Goal: Task Accomplishment & Management: Manage account settings

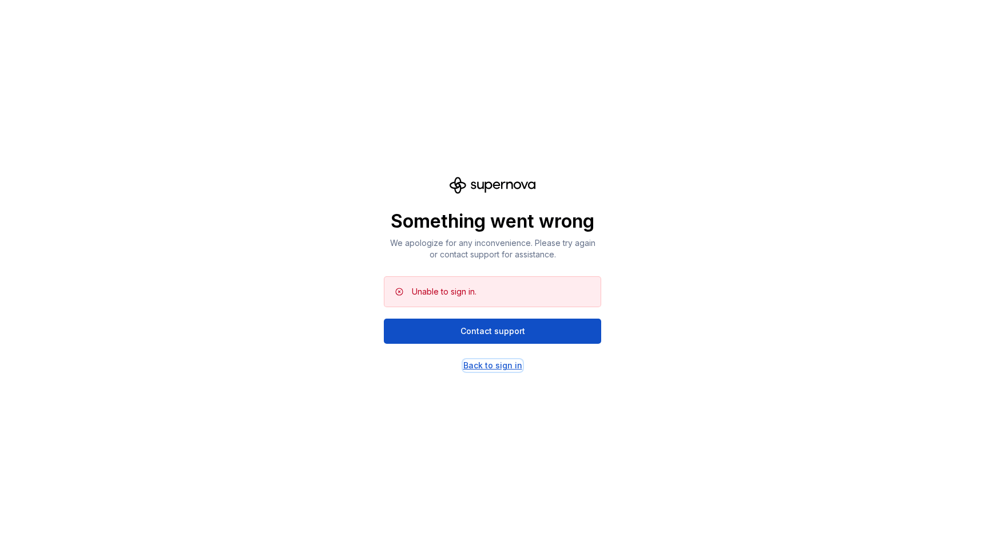
click at [500, 366] on div "Back to sign in" at bounding box center [492, 365] width 59 height 11
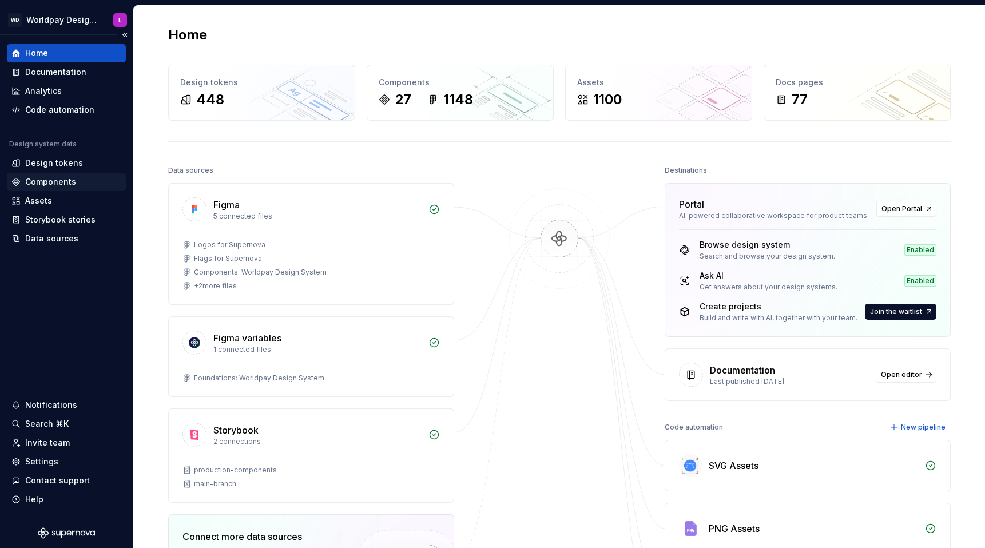
click at [61, 182] on div "Components" at bounding box center [50, 181] width 51 height 11
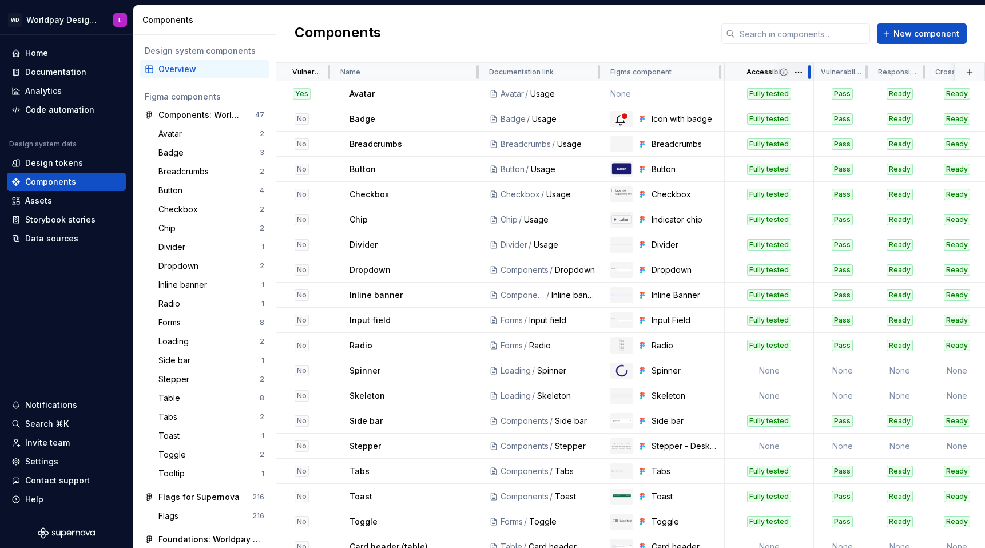
drag, startPoint x: 779, startPoint y: 70, endPoint x: 807, endPoint y: 72, distance: 28.1
click at [807, 72] on div at bounding box center [809, 72] width 9 height 18
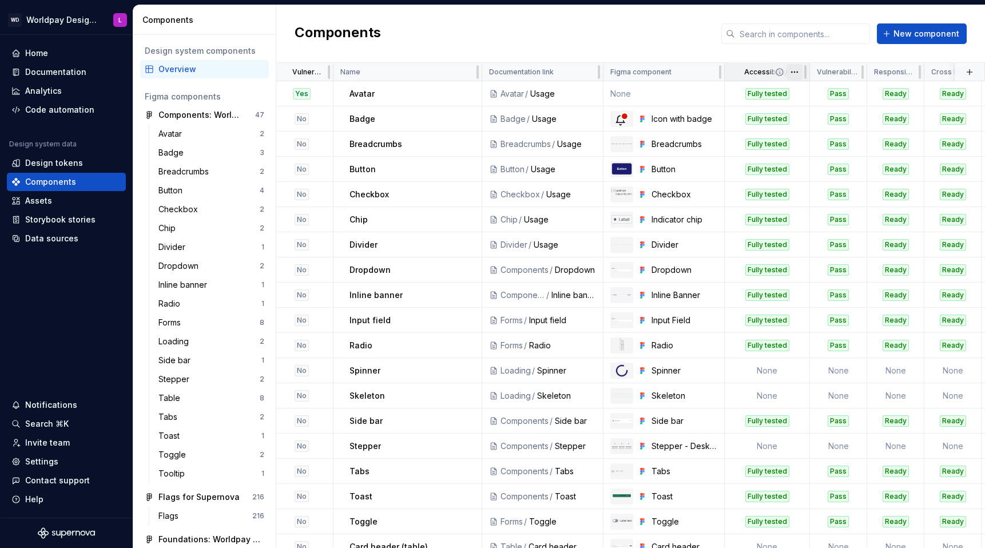
click at [796, 73] on html "WD Worldpay Design System L Home Documentation Analytics Code automation Design…" at bounding box center [492, 274] width 985 height 548
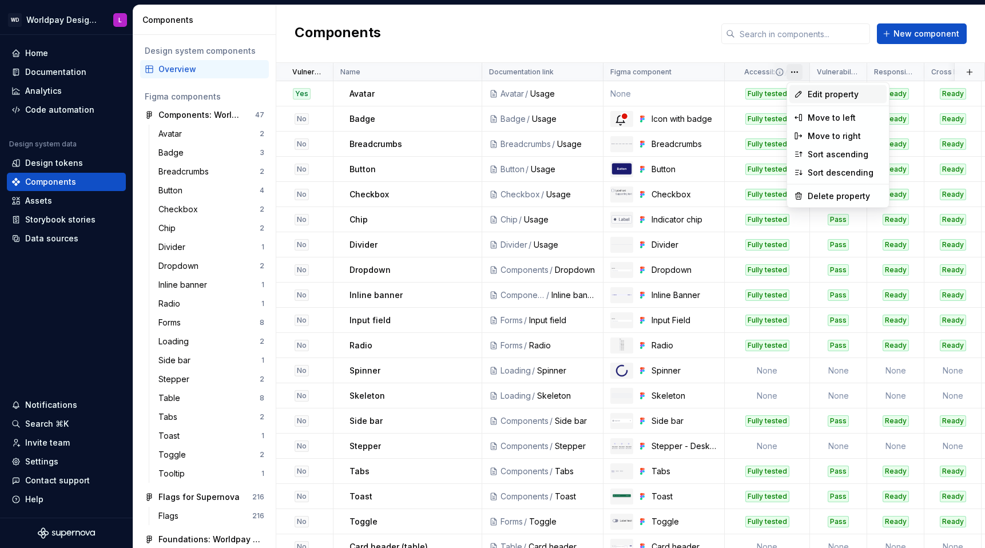
click at [823, 99] on span "Edit property" at bounding box center [845, 94] width 74 height 11
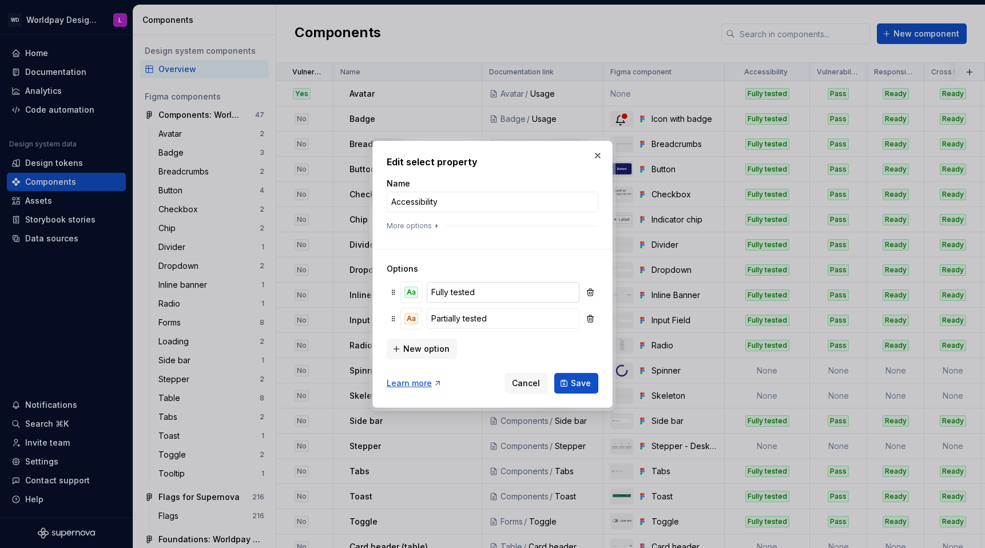
click at [444, 292] on input "Fully tested" at bounding box center [503, 292] width 153 height 21
type input "Partially tested"
click at [411, 284] on button "Aa" at bounding box center [411, 292] width 21 height 21
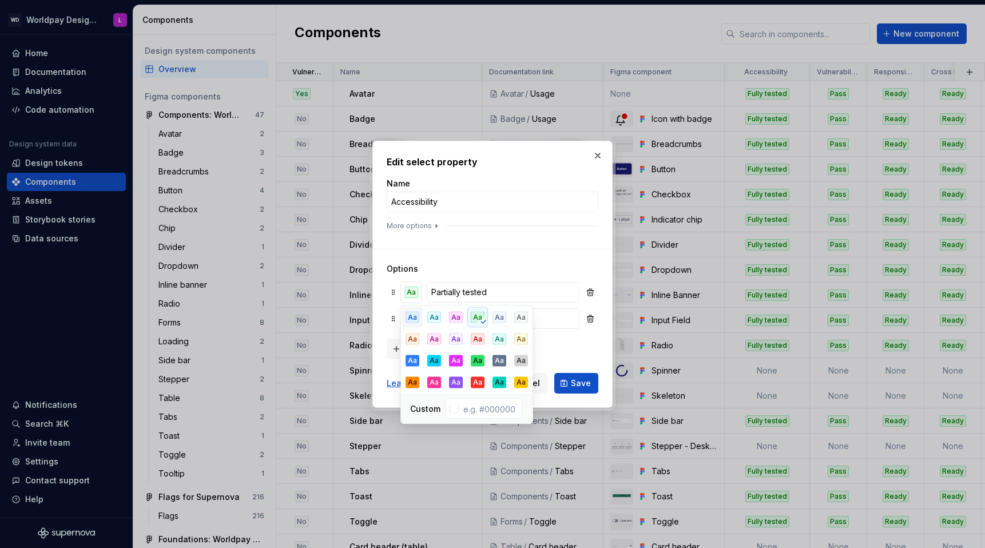
click at [414, 320] on div "Aa" at bounding box center [413, 317] width 14 height 11
click at [582, 353] on div "New option" at bounding box center [493, 347] width 212 height 23
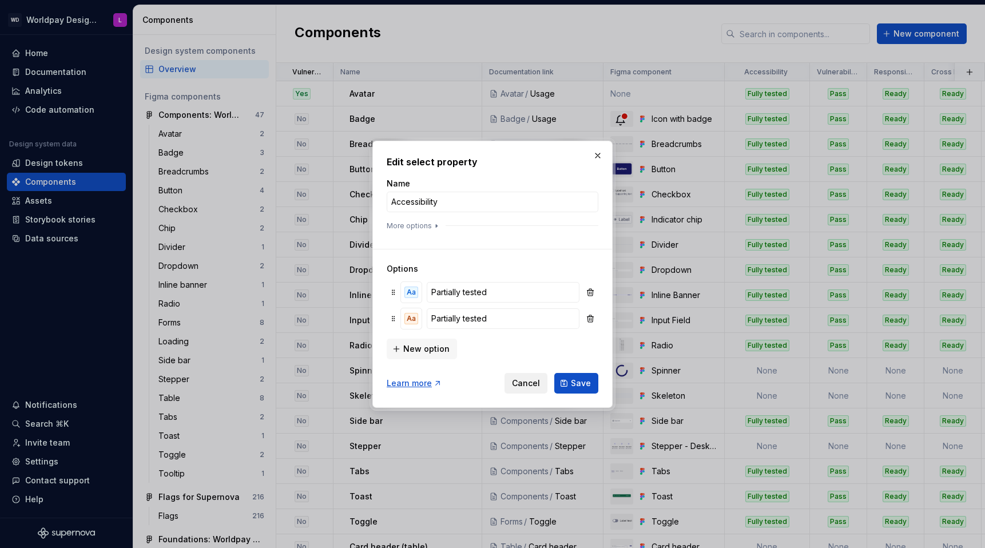
click at [531, 385] on span "Cancel" at bounding box center [526, 383] width 28 height 11
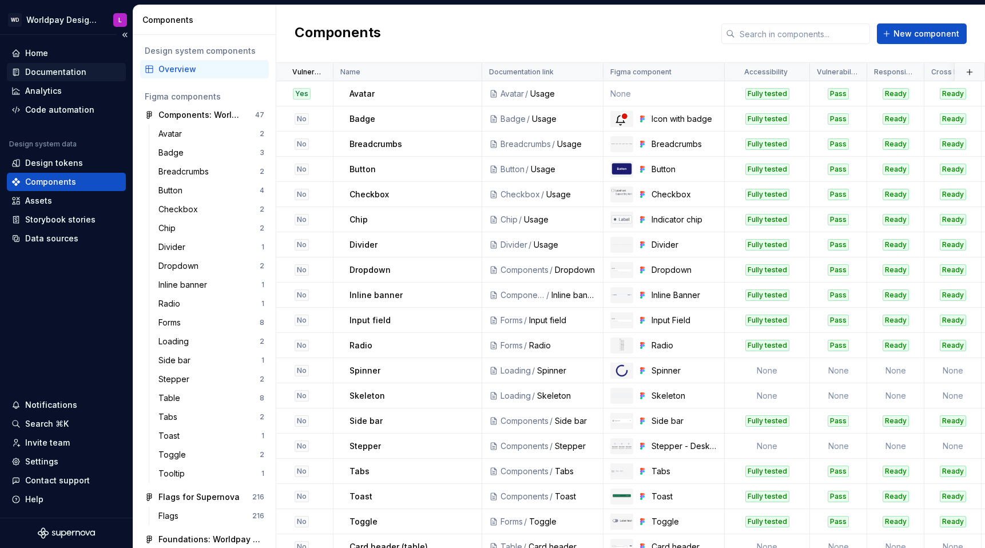
click at [64, 74] on div "Documentation" at bounding box center [55, 71] width 61 height 11
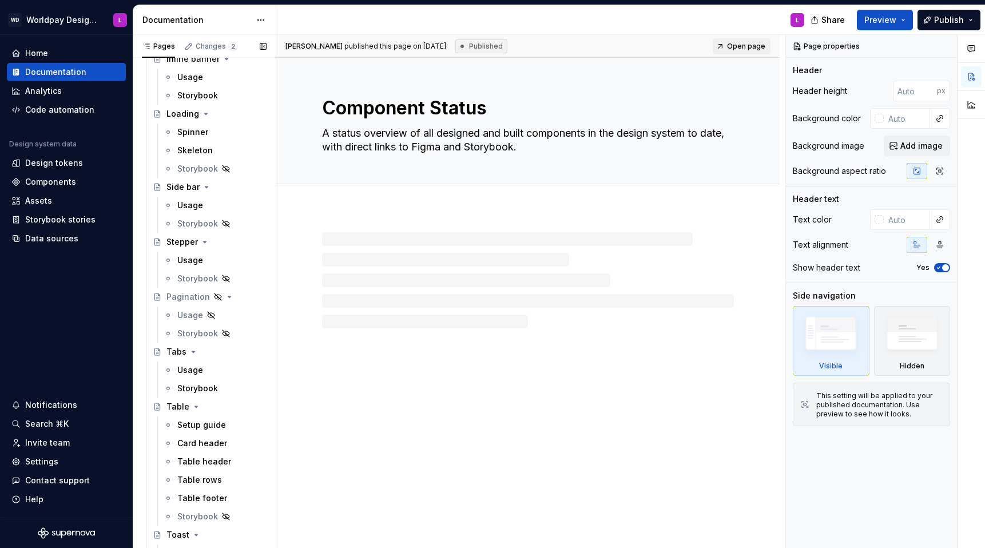
scroll to position [1546, 0]
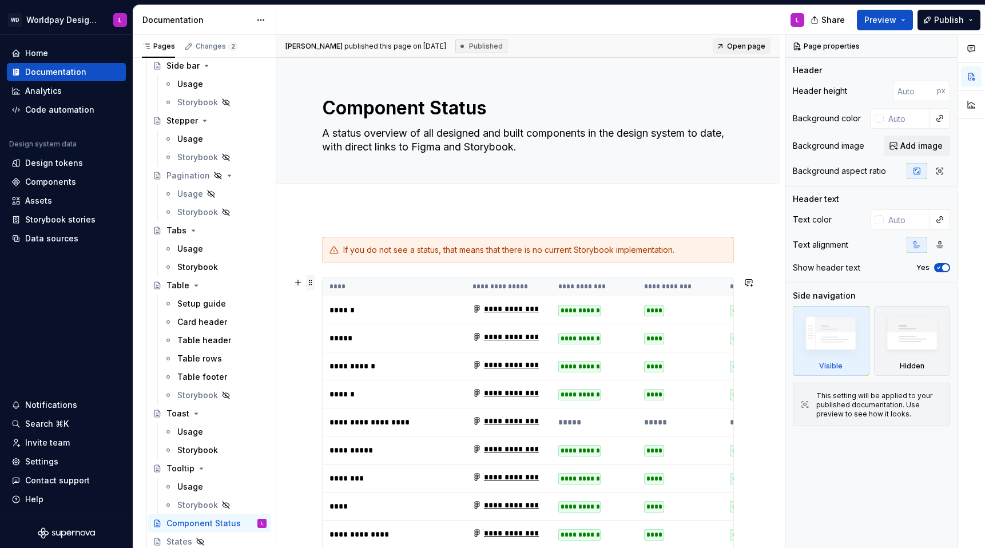
click at [311, 282] on span at bounding box center [310, 283] width 9 height 16
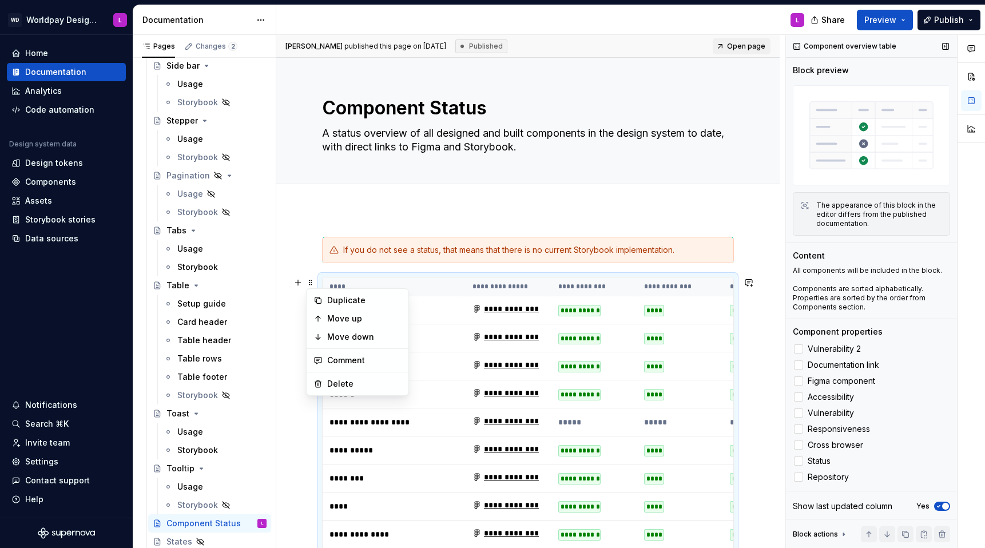
scroll to position [2, 0]
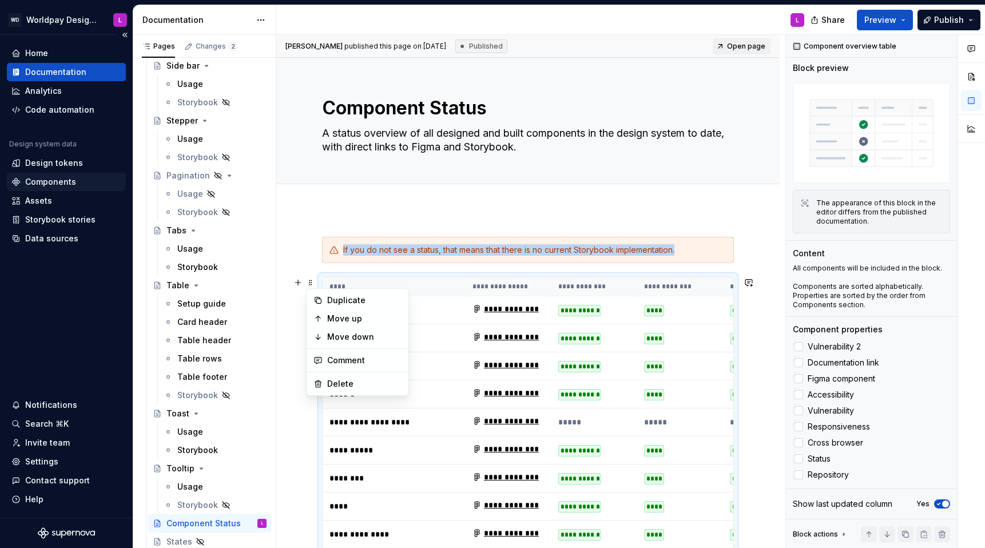
click at [45, 179] on div "Components" at bounding box center [50, 181] width 51 height 11
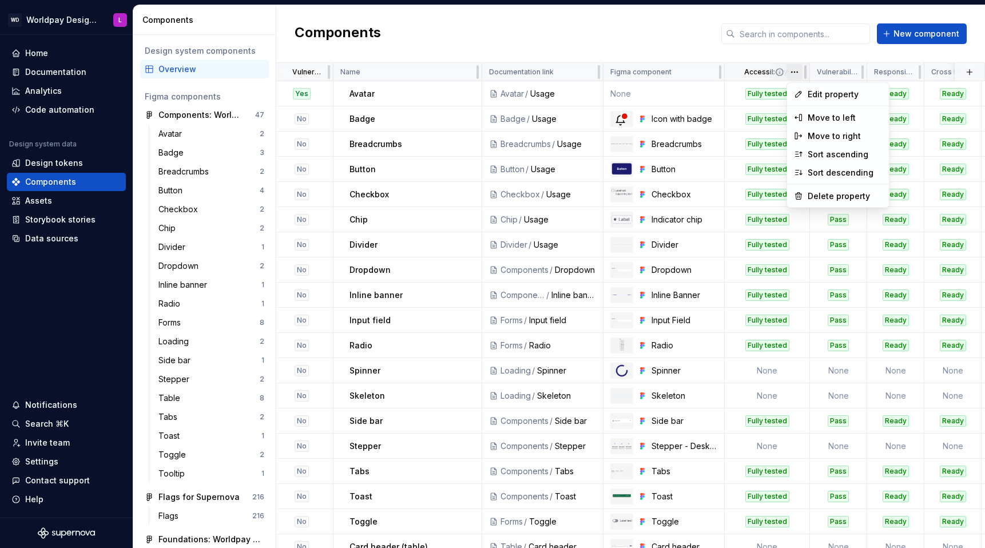
click at [795, 74] on html "WD Worldpay Design System L Home Documentation Analytics Code automation Design…" at bounding box center [492, 274] width 985 height 548
click at [829, 96] on span "Edit property" at bounding box center [845, 94] width 74 height 11
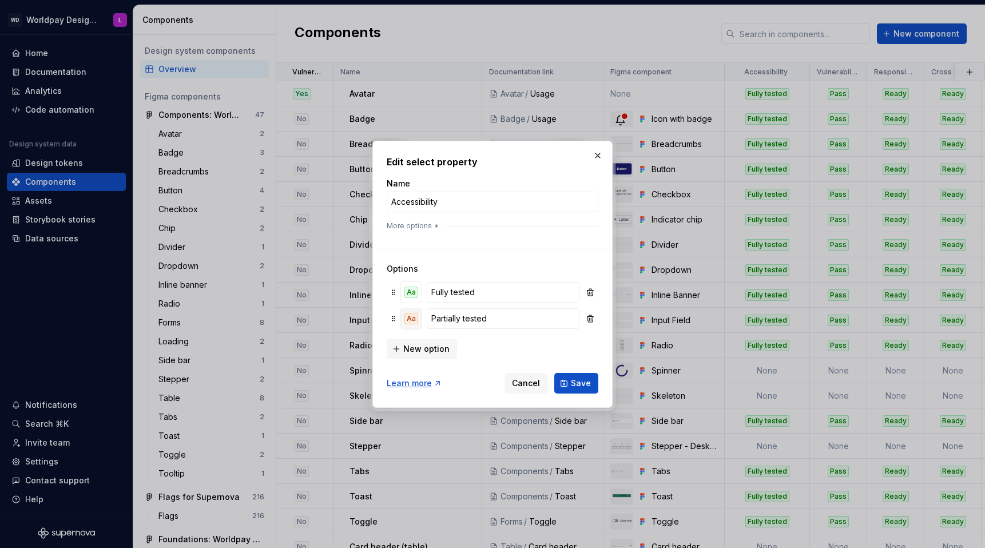
click at [408, 319] on div "Aa" at bounding box center [412, 318] width 14 height 11
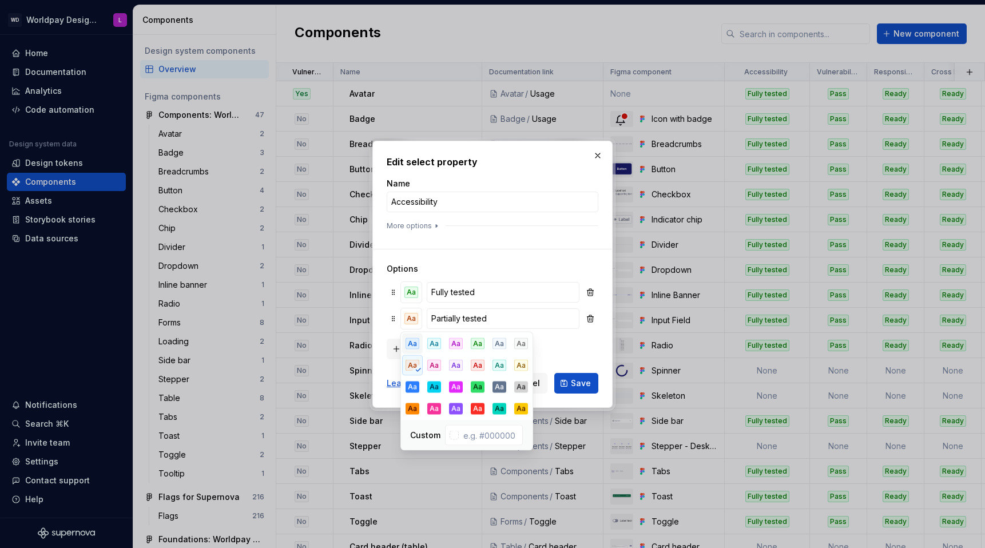
click at [418, 346] on div "Aa" at bounding box center [413, 343] width 14 height 11
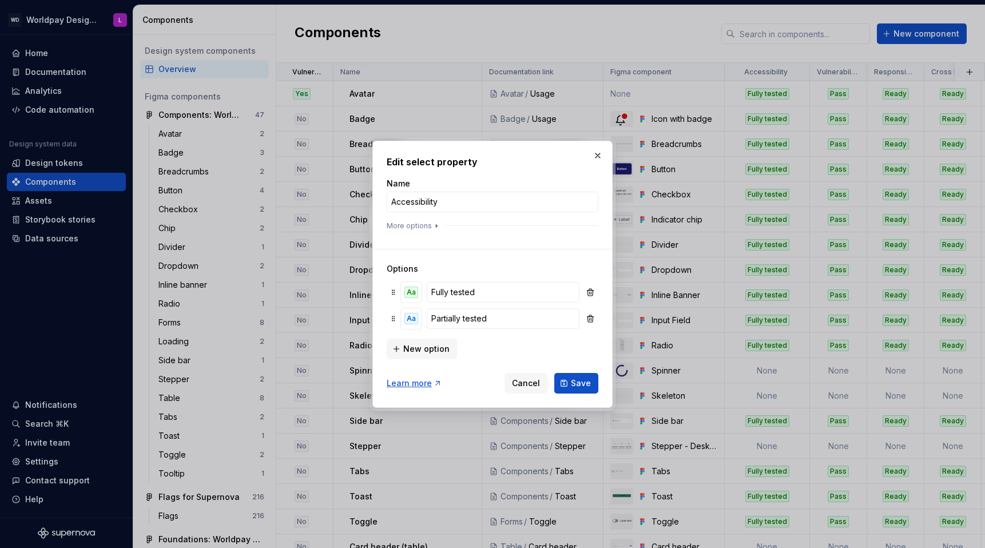
click at [570, 348] on div "New option" at bounding box center [493, 347] width 212 height 23
click at [578, 381] on span "Save" at bounding box center [581, 383] width 20 height 11
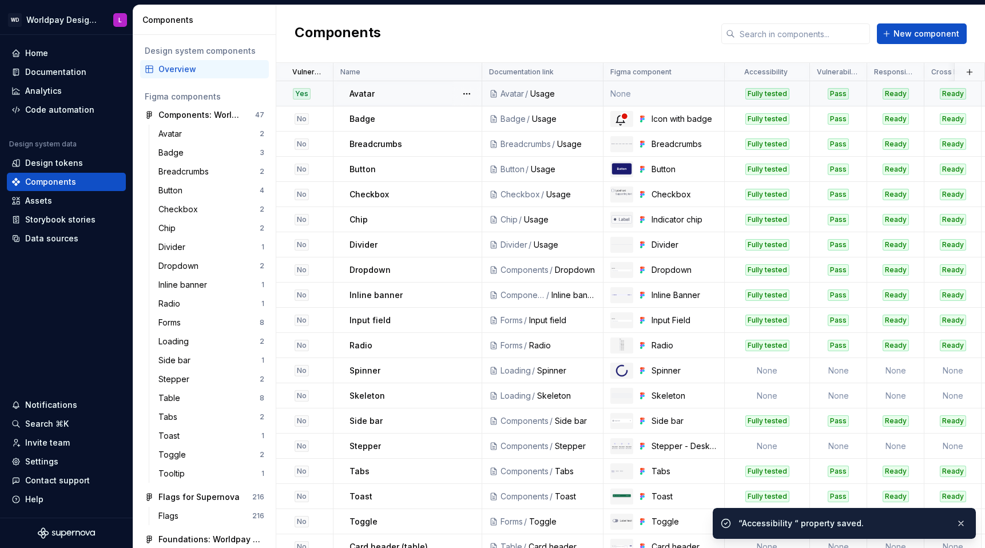
click at [762, 93] on div "Fully tested" at bounding box center [768, 93] width 44 height 11
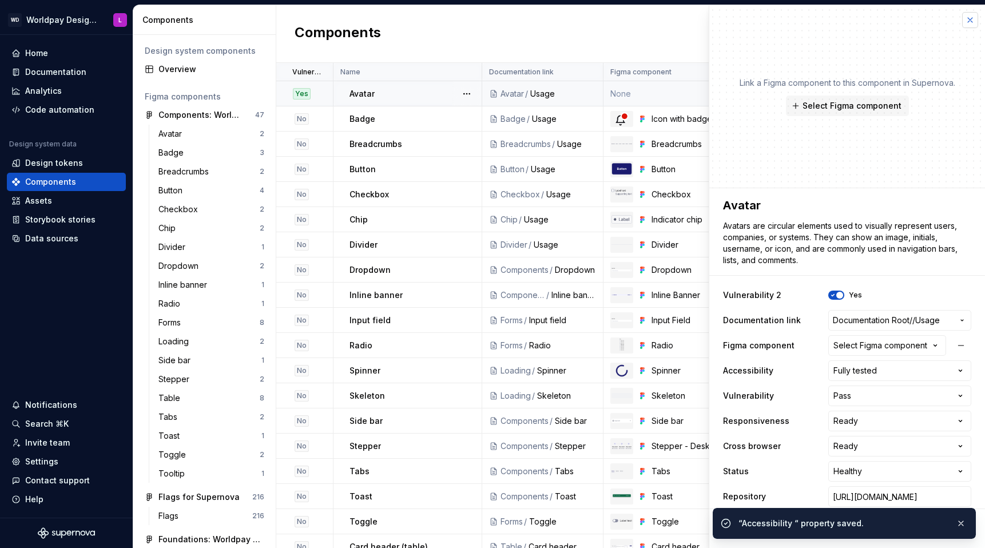
click at [970, 21] on button "button" at bounding box center [970, 20] width 16 height 16
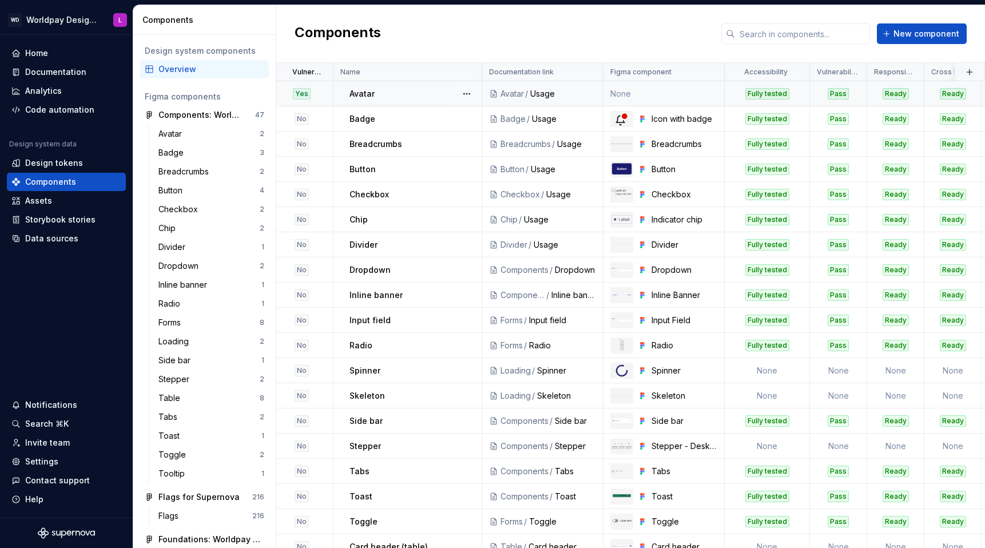
click at [763, 92] on div "Fully tested" at bounding box center [768, 93] width 44 height 11
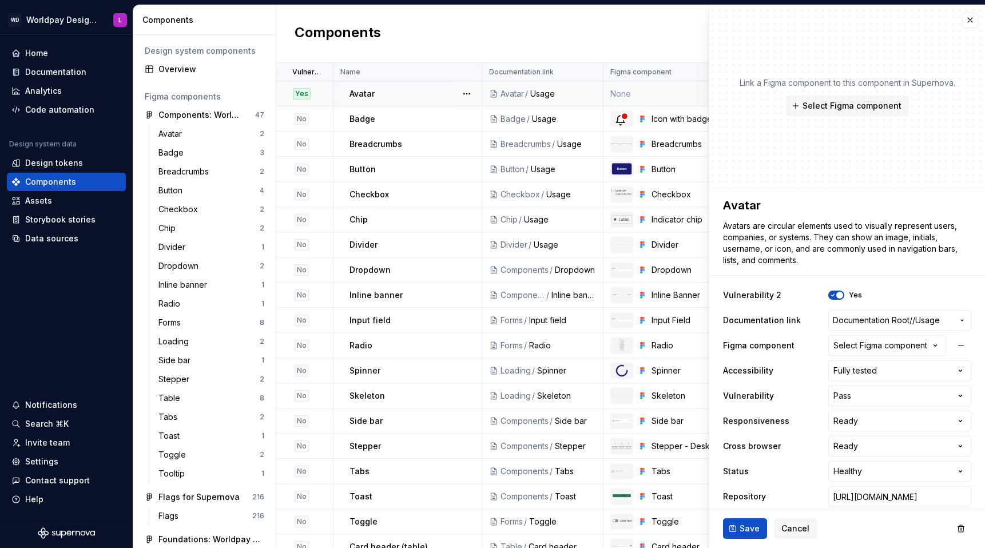
type textarea "*"
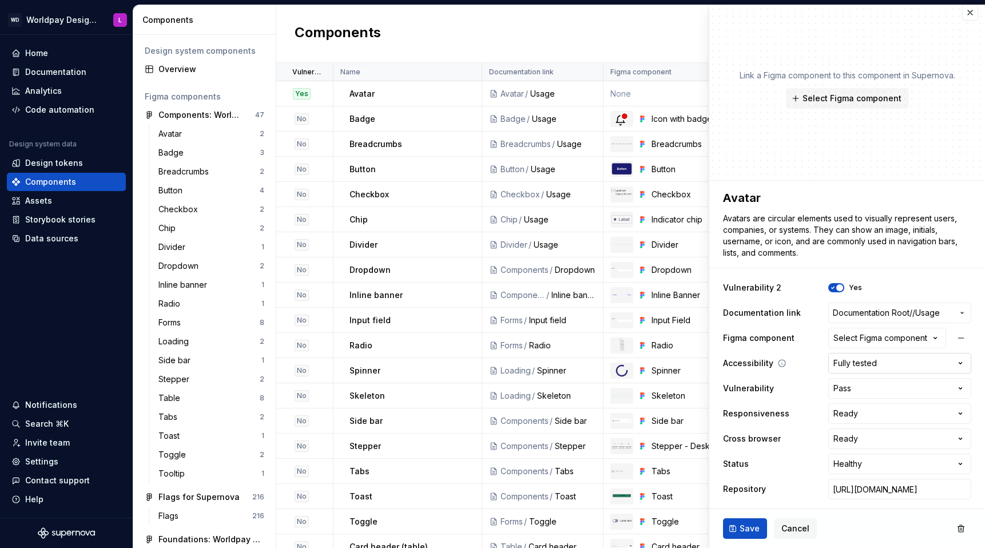
click at [839, 362] on html "WD Worldpay Design System L Home Documentation Analytics Code automation Design…" at bounding box center [492, 274] width 985 height 548
select select "**********"
click at [748, 536] on button "Save" at bounding box center [745, 528] width 44 height 21
type textarea "*"
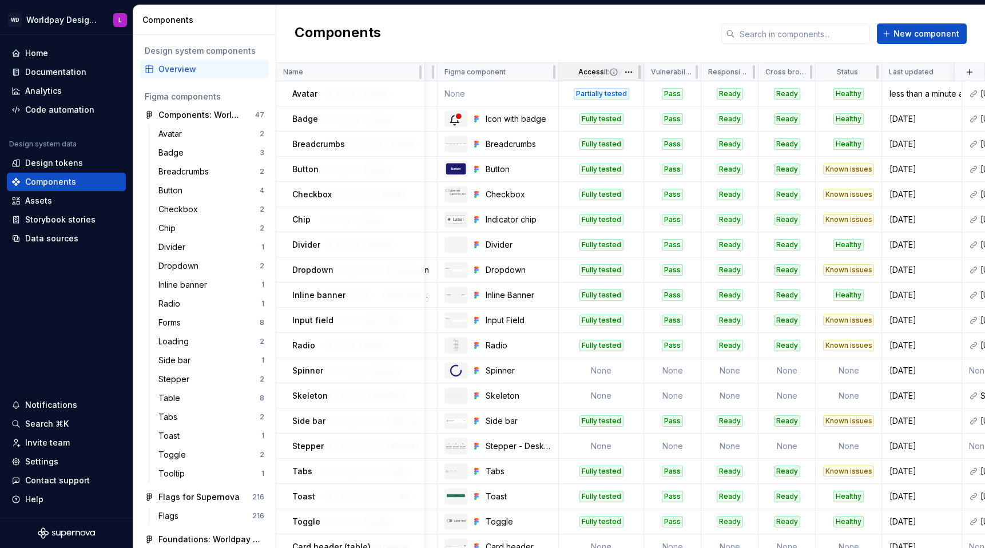
scroll to position [0, 173]
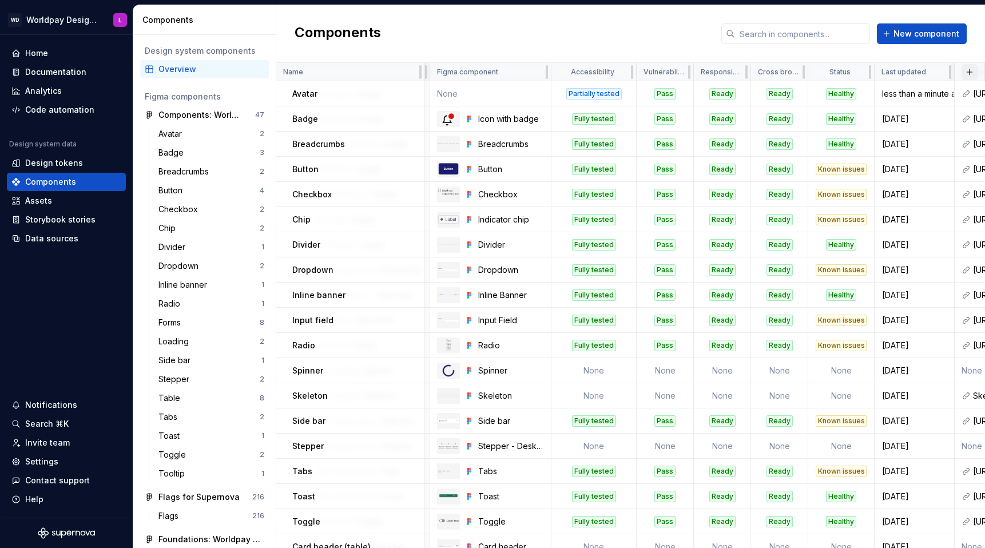
click at [971, 72] on button "button" at bounding box center [970, 72] width 16 height 16
click at [930, 91] on div "New custom property" at bounding box center [905, 94] width 86 height 11
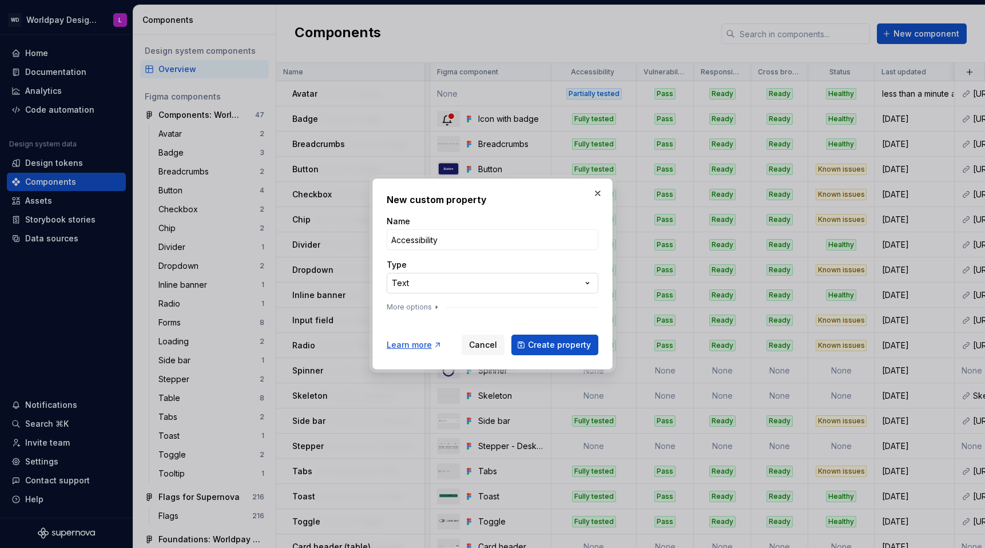
type input "Accessibility"
click at [414, 290] on div "**********" at bounding box center [492, 274] width 985 height 548
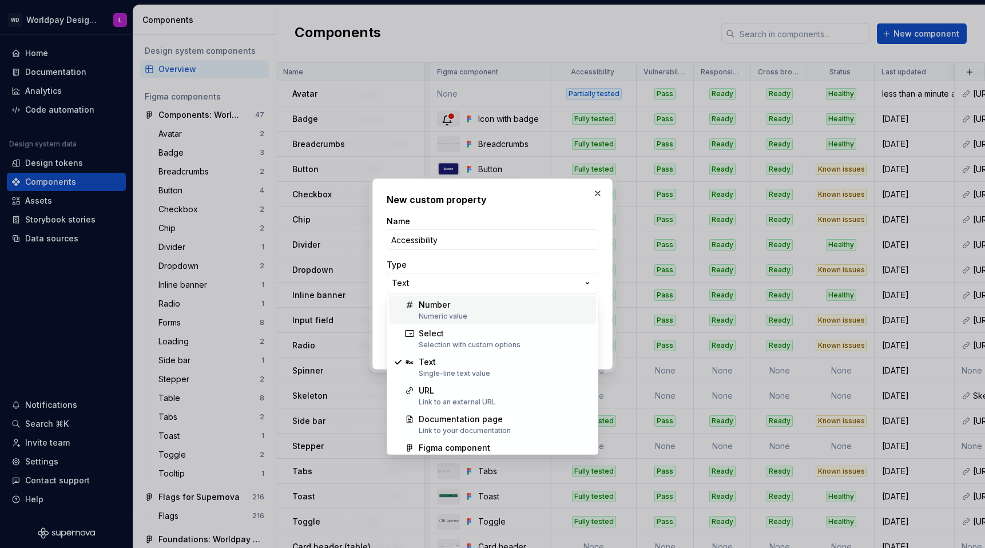
scroll to position [73, 0]
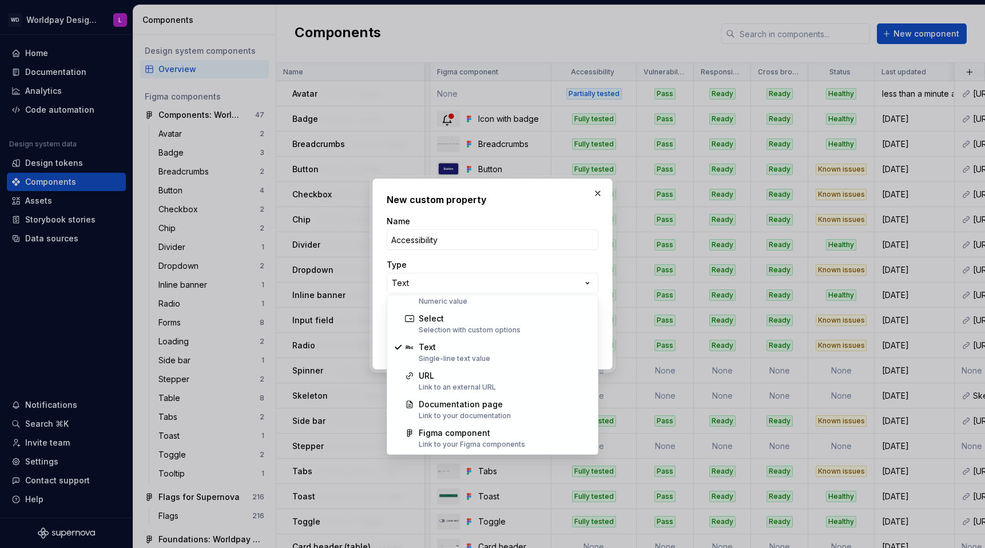
select select "**********"
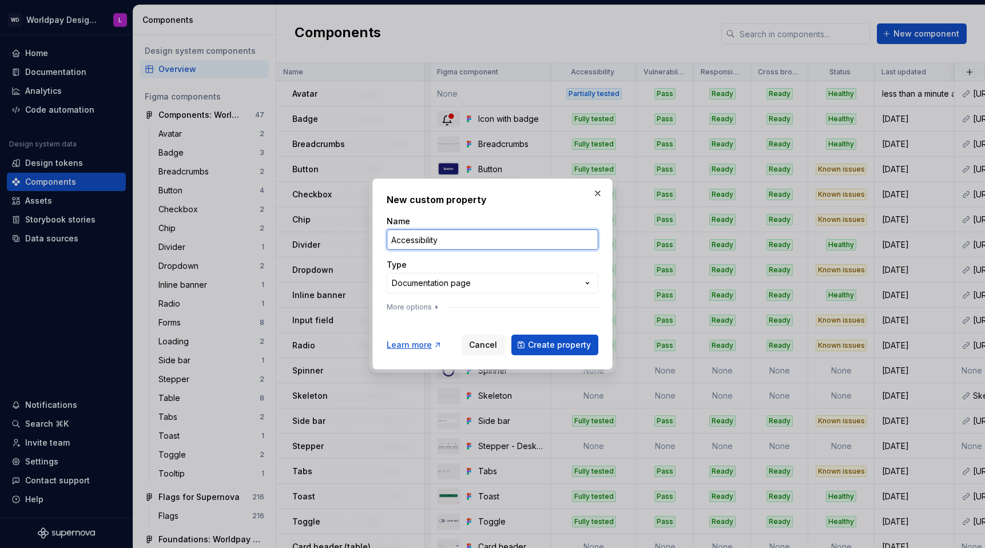
click at [449, 240] on input "Accessibility" at bounding box center [493, 239] width 212 height 21
click at [394, 240] on input "Accessibility" at bounding box center [493, 239] width 212 height 21
click at [463, 243] on input "Accessibility" at bounding box center [493, 239] width 212 height 21
type input "Accessibility details"
click at [552, 347] on span "Create property" at bounding box center [559, 344] width 63 height 11
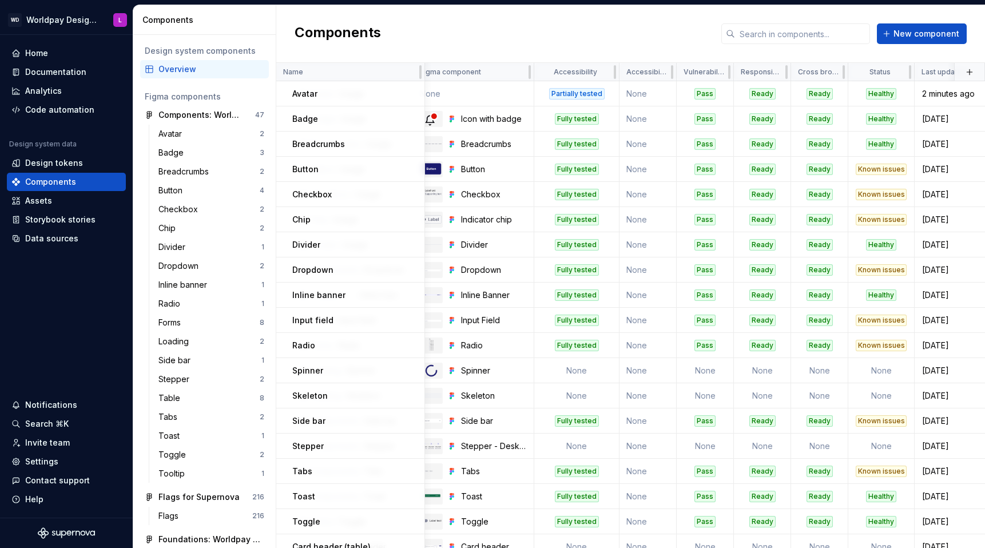
scroll to position [0, 219]
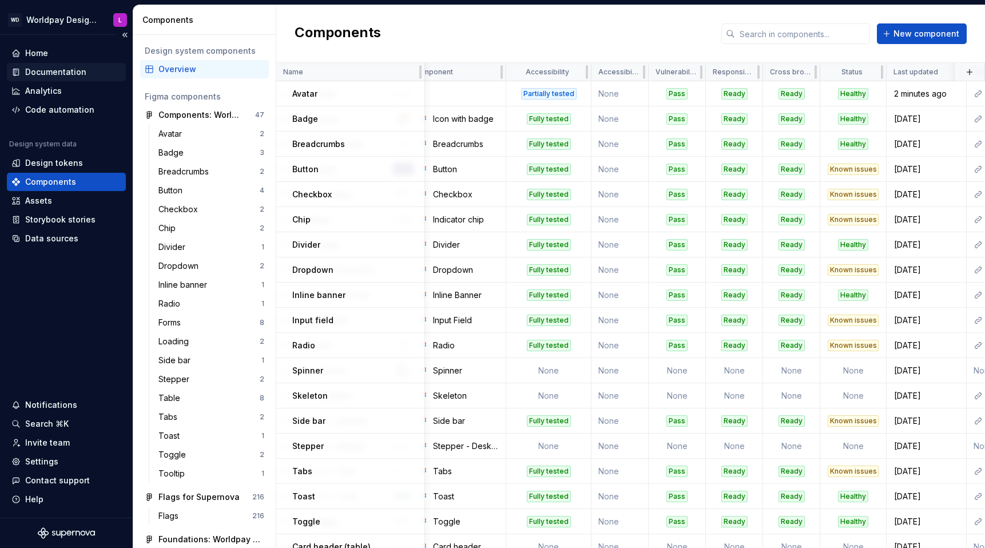
click at [51, 68] on div "Documentation" at bounding box center [55, 71] width 61 height 11
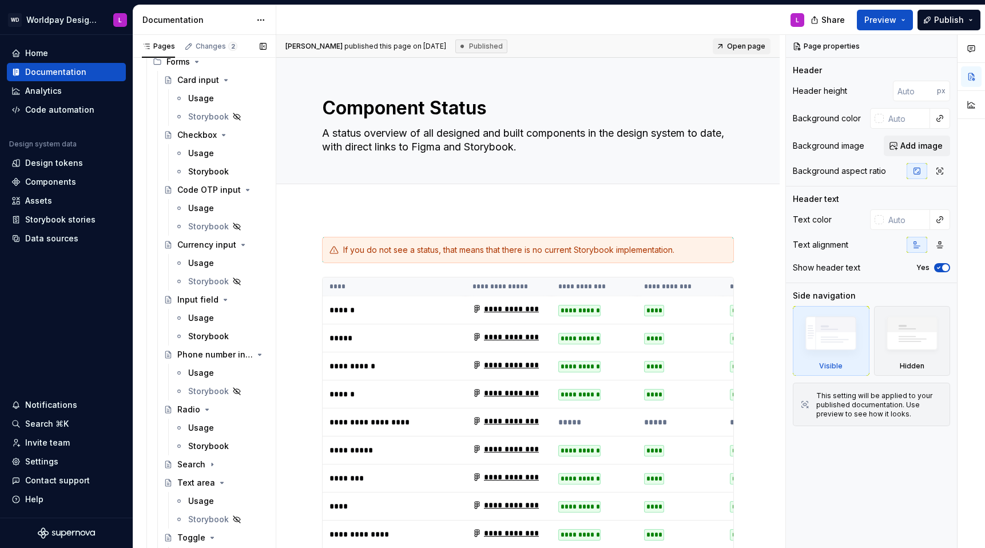
type textarea "*"
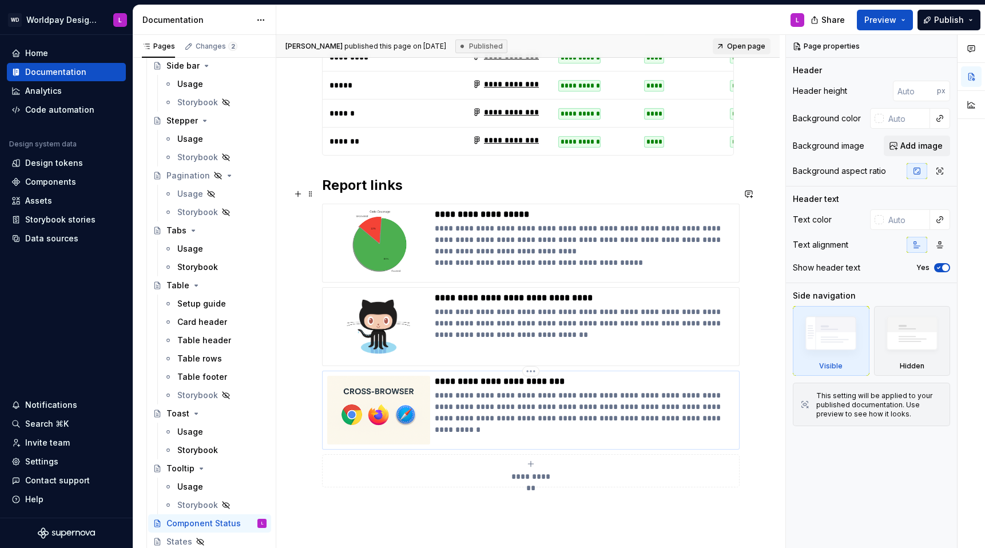
scroll to position [876, 0]
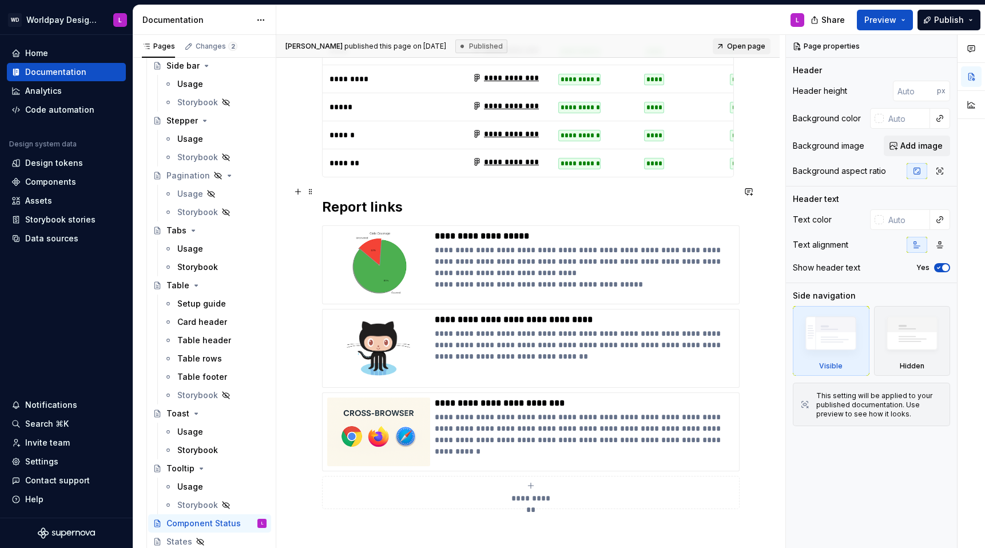
click at [324, 198] on h2 "Report links" at bounding box center [528, 207] width 412 height 18
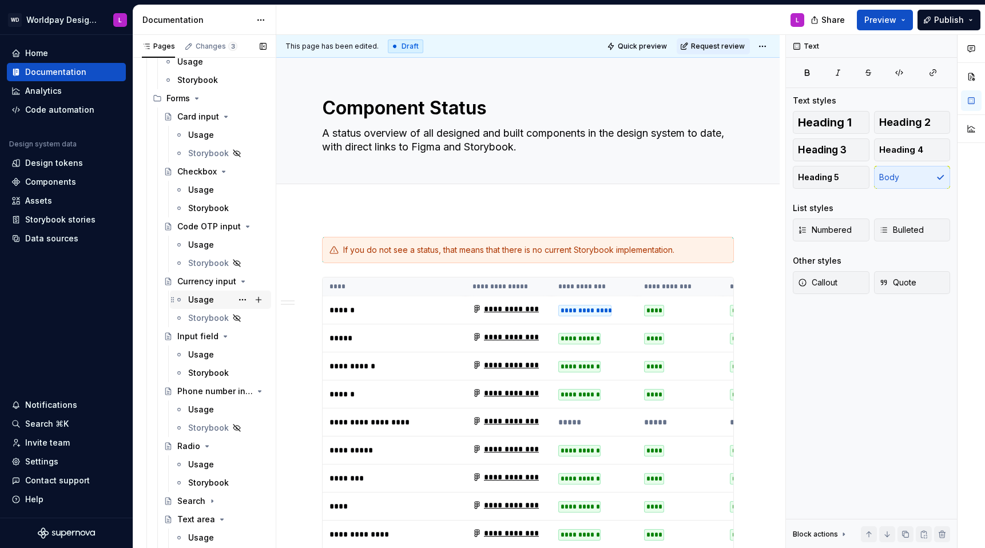
scroll to position [856, 0]
type textarea "*"
